Goal: Book appointment/travel/reservation

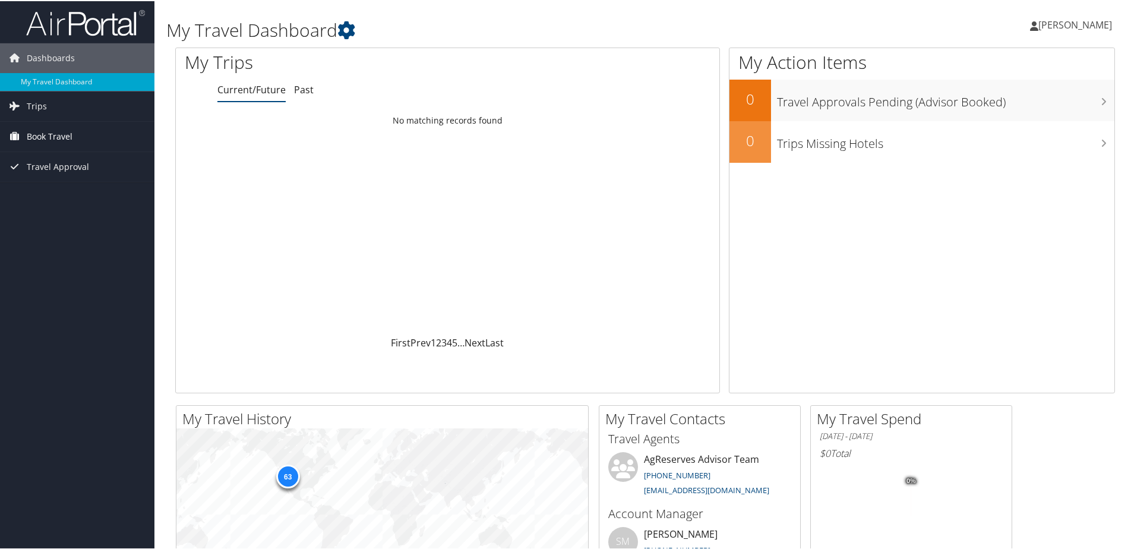
click at [69, 136] on span "Book Travel" at bounding box center [50, 136] width 46 height 30
click at [65, 191] on link "Book/Manage Online Trips" at bounding box center [77, 195] width 154 height 18
click at [50, 195] on link "Book/Manage Online Trips" at bounding box center [77, 195] width 154 height 18
